Goal: Task Accomplishment & Management: Complete application form

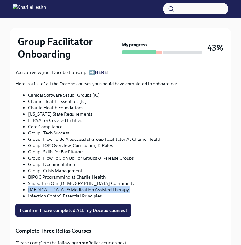
scroll to position [395, 0]
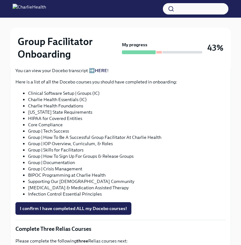
click at [92, 191] on li "Infection Control Essential Principles" at bounding box center [127, 194] width 198 height 6
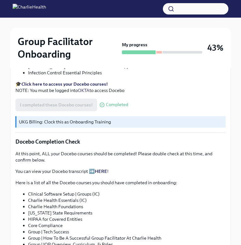
scroll to position [523, 0]
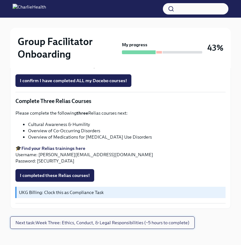
click at [104, 220] on span "Next task : Week Three: Ethics, Conduct, & Legal Responsibilities (~5 hours to …" at bounding box center [102, 223] width 174 height 6
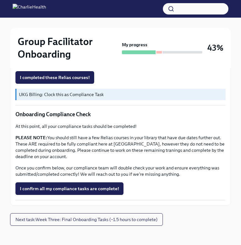
scroll to position [386, 0]
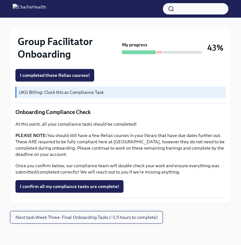
click at [91, 218] on span "Next task : Week Three: Final Onboarding Tasks (~1.5 hours to complete)" at bounding box center [86, 217] width 142 height 6
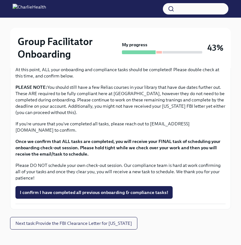
scroll to position [552, 0]
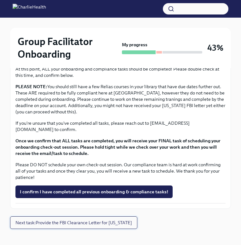
click at [67, 220] on span "Next task : Provide the FBI Clearance Letter for [US_STATE]" at bounding box center [73, 223] width 117 height 6
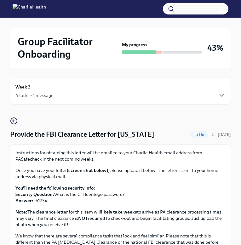
click at [36, 86] on div "Week 3 4 tasks • 1 message" at bounding box center [120, 92] width 210 height 16
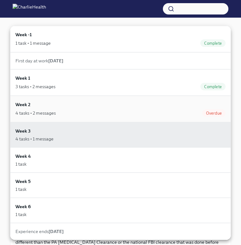
click at [37, 111] on div "4 tasks • 2 messages" at bounding box center [35, 113] width 40 height 6
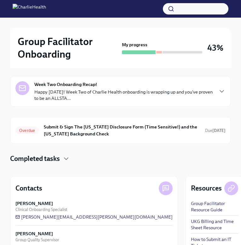
scroll to position [127, 0]
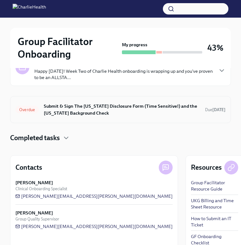
click at [59, 112] on h6 "Submit & Sign The [US_STATE] Disclosure Form (Time Sensitive!) and the [US_STAT…" at bounding box center [122, 110] width 156 height 14
